Goal: Transaction & Acquisition: Purchase product/service

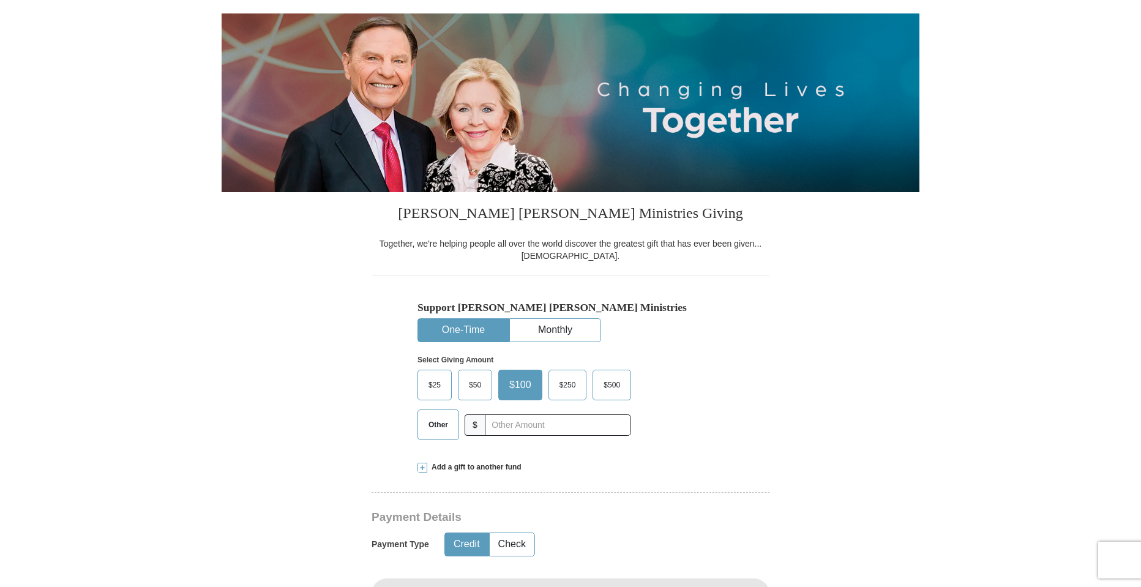
scroll to position [122, 0]
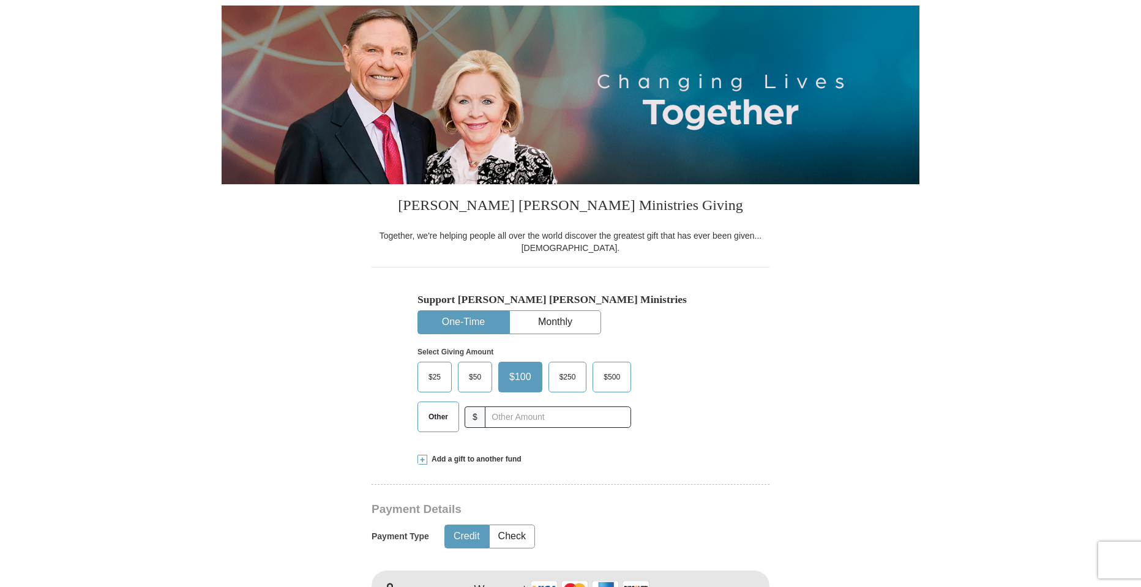
click at [442, 418] on span "Other" at bounding box center [438, 417] width 32 height 18
click at [0, 0] on input "Other" at bounding box center [0, 0] width 0 height 0
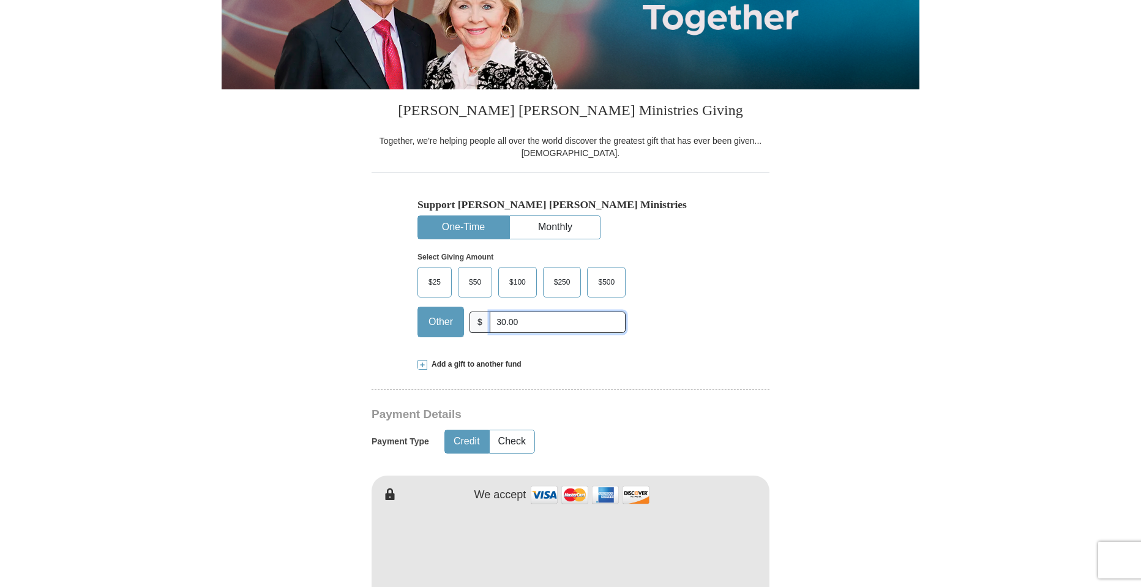
scroll to position [429, 0]
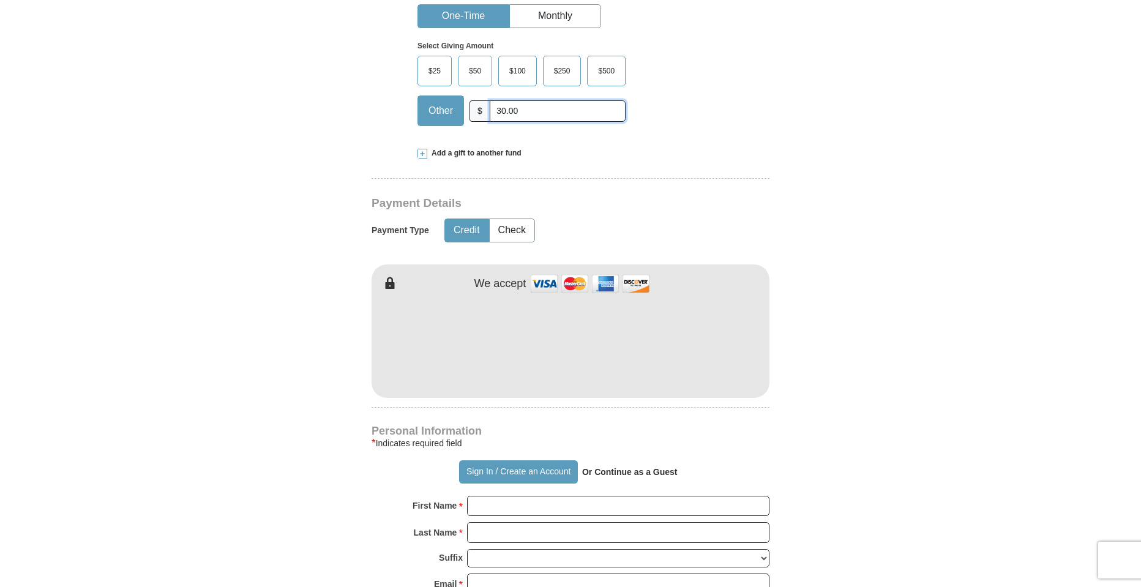
type input "30.00"
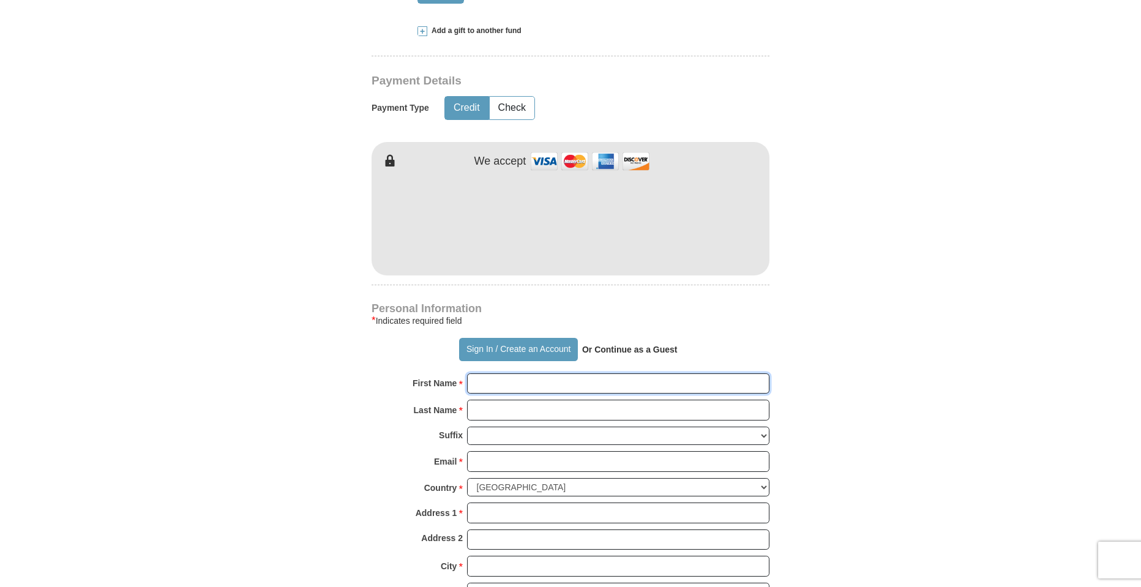
click at [489, 384] on input "First Name *" at bounding box center [618, 383] width 302 height 21
type input "[PERSON_NAME]"
type input "Brown"
type input "[EMAIL_ADDRESS][DOMAIN_NAME]"
type input "30041"
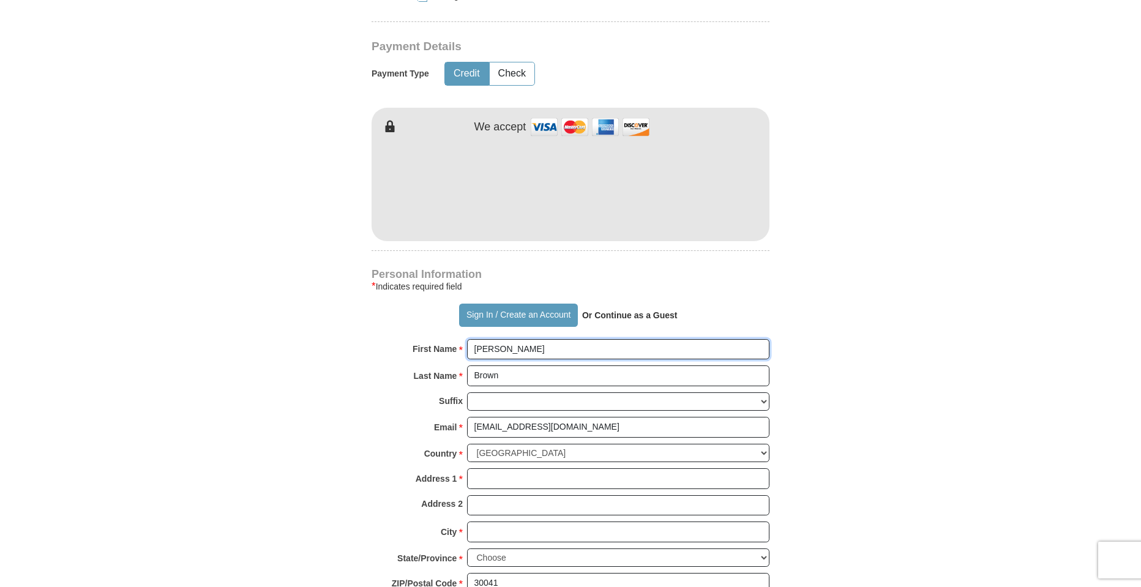
scroll to position [612, 0]
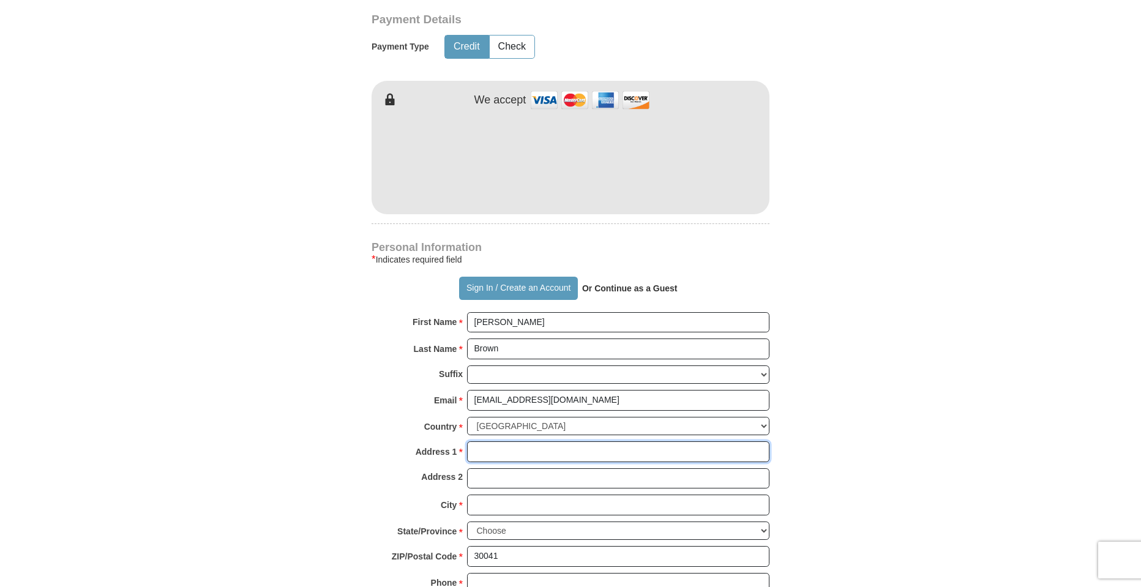
click at [498, 452] on input "Address 1 *" at bounding box center [618, 451] width 302 height 21
click at [491, 451] on input "5735P W A" at bounding box center [618, 451] width 302 height 21
click at [534, 452] on input "5735 P W A" at bounding box center [618, 451] width 302 height 21
type input "[STREET_ADDRESS]"
click at [509, 503] on input "City *" at bounding box center [618, 505] width 302 height 21
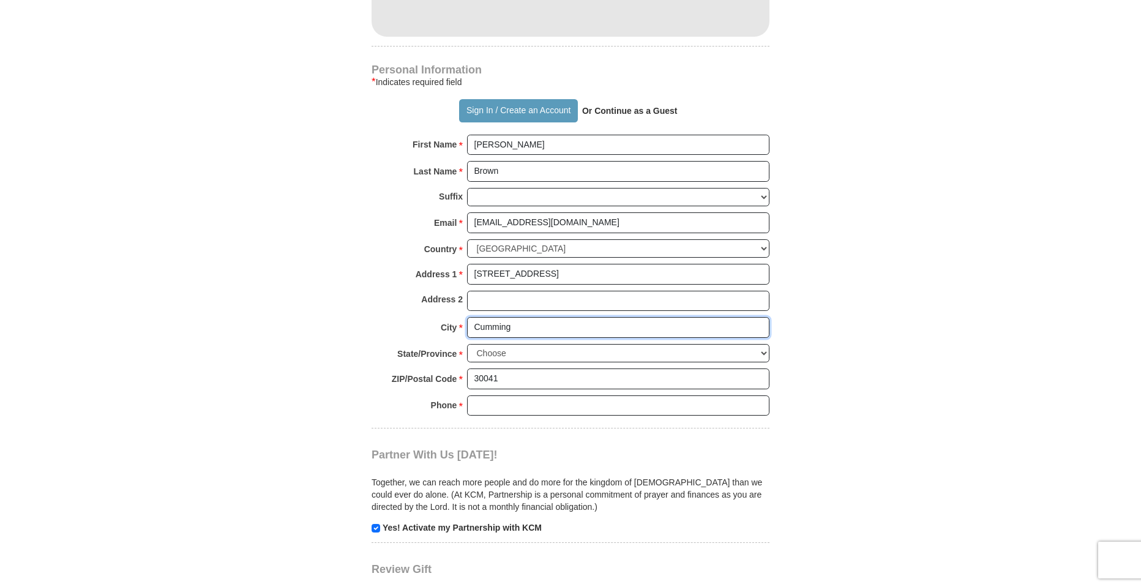
scroll to position [796, 0]
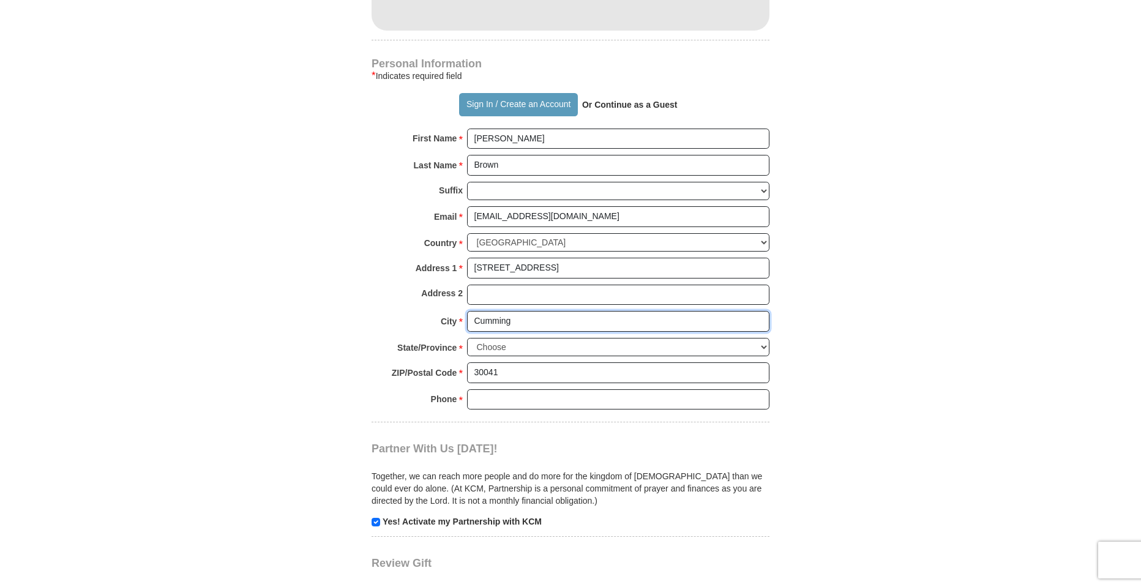
type input "Cumming"
click at [493, 396] on input "Phone * *" at bounding box center [618, 399] width 302 height 21
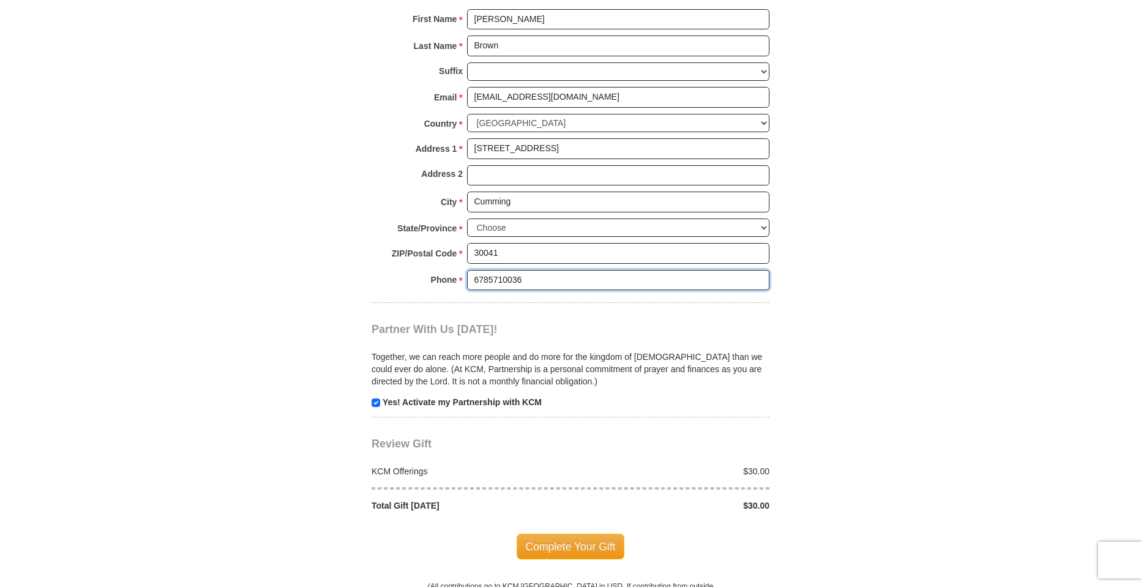
scroll to position [918, 0]
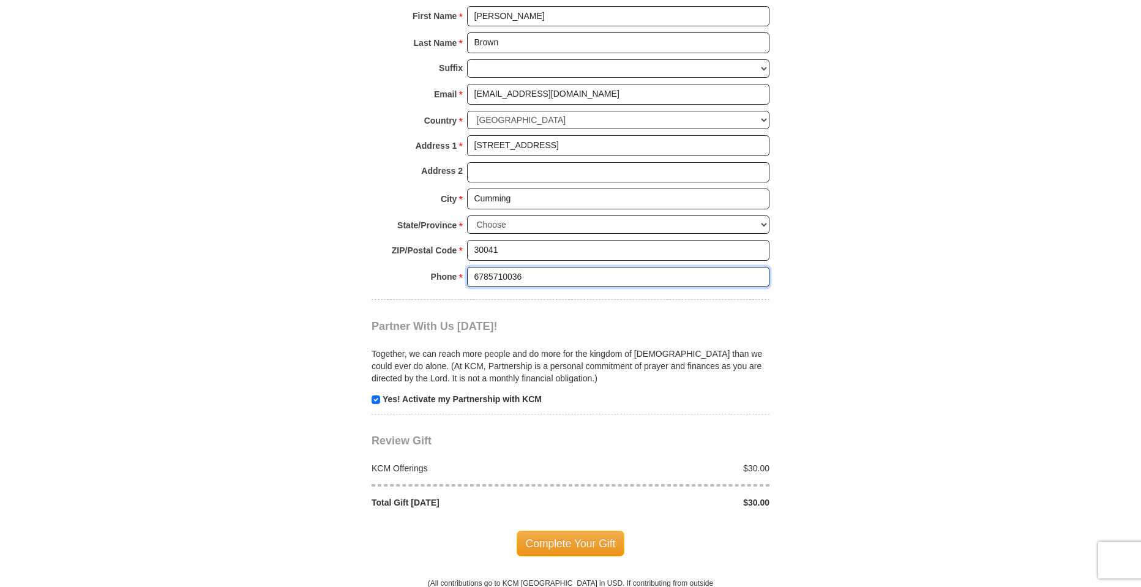
type input "6785710036"
click at [378, 400] on input "checkbox" at bounding box center [376, 399] width 9 height 9
checkbox input "false"
click at [605, 545] on span "Complete Your Gift" at bounding box center [571, 544] width 108 height 26
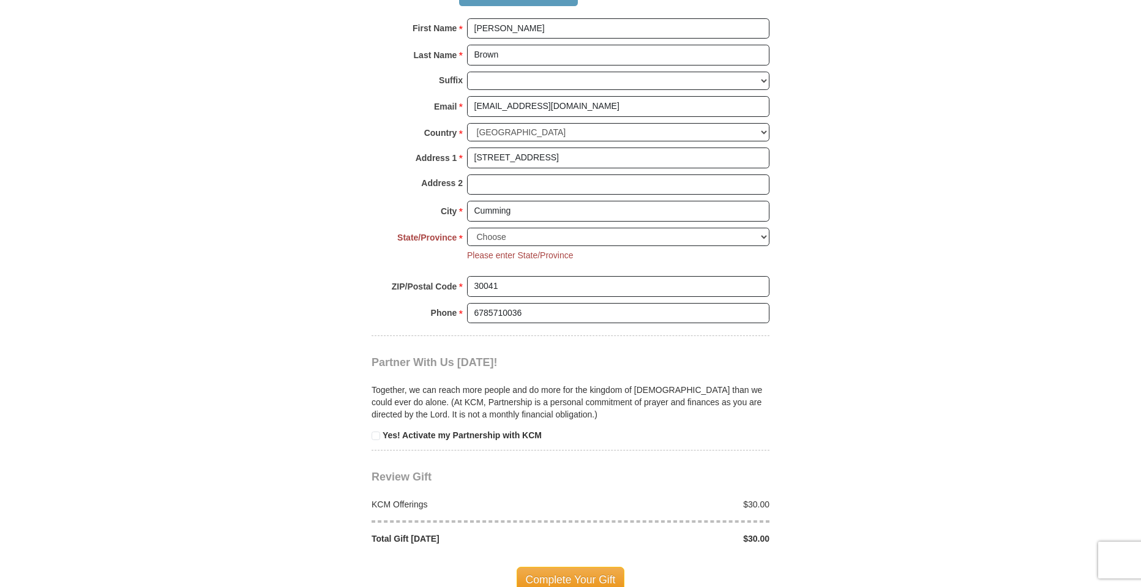
scroll to position [816, 0]
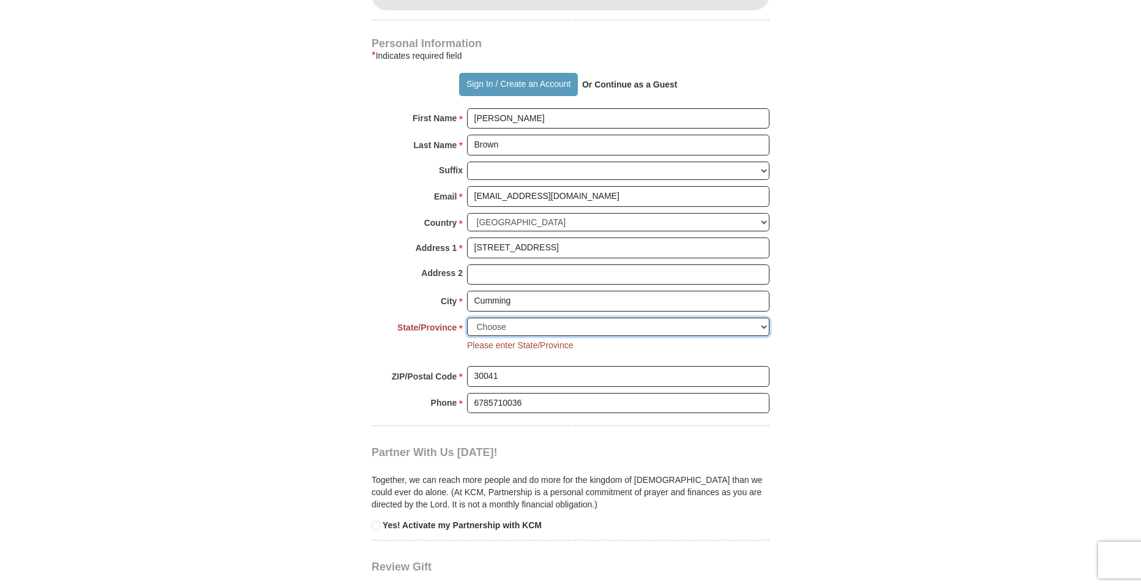
click at [766, 326] on select "Choose [US_STATE] [US_STATE] [US_STATE] [US_STATE] [US_STATE] Armed Forces Amer…" at bounding box center [618, 327] width 302 height 19
select select "GA"
click at [467, 318] on select "Choose [US_STATE] [US_STATE] [US_STATE] [US_STATE] [US_STATE] Armed Forces Amer…" at bounding box center [618, 327] width 302 height 19
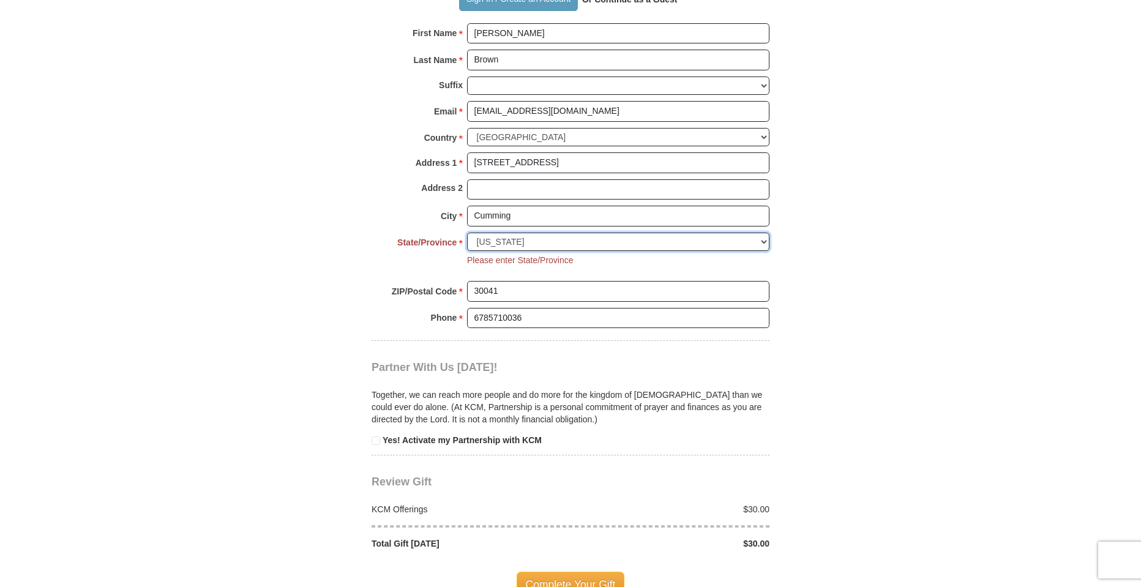
scroll to position [1061, 0]
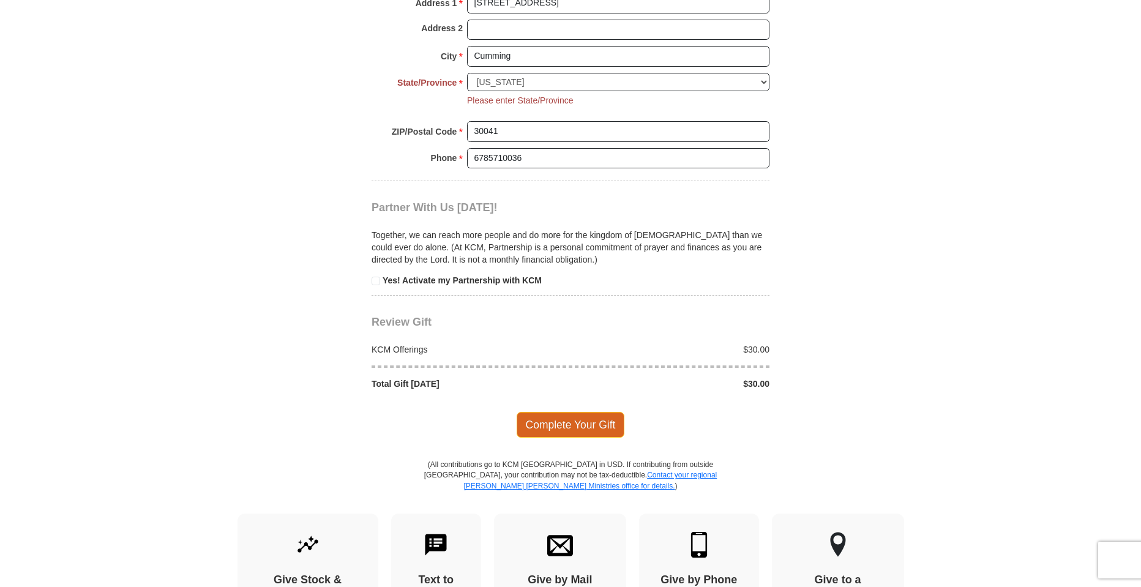
click at [577, 421] on span "Complete Your Gift" at bounding box center [571, 425] width 108 height 26
